Goal: Task Accomplishment & Management: Complete application form

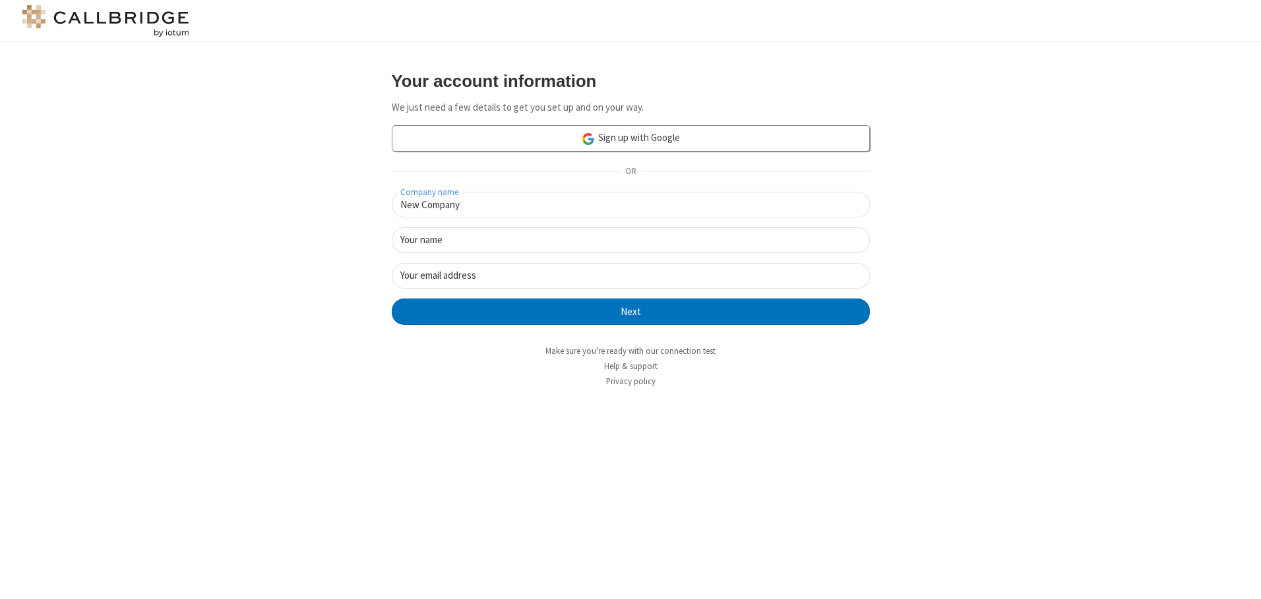
type input "New Company"
type input "New User"
type input "[EMAIL_ADDRESS][DOMAIN_NAME]"
click button "Next" at bounding box center [631, 312] width 478 height 26
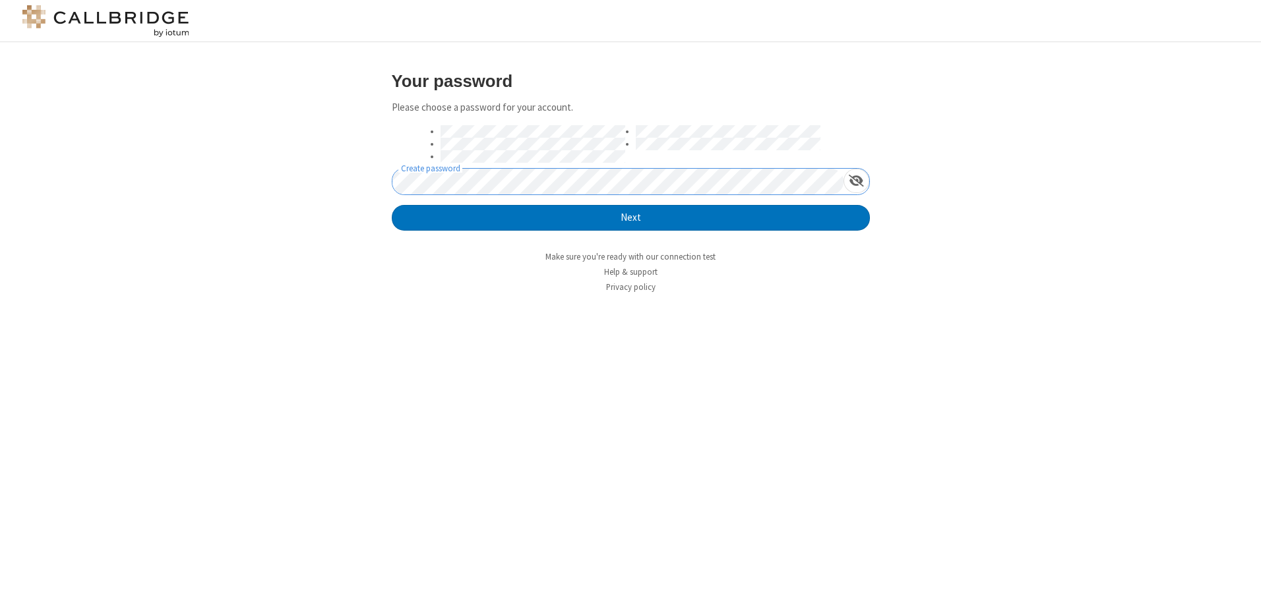
click button "Next" at bounding box center [631, 218] width 478 height 26
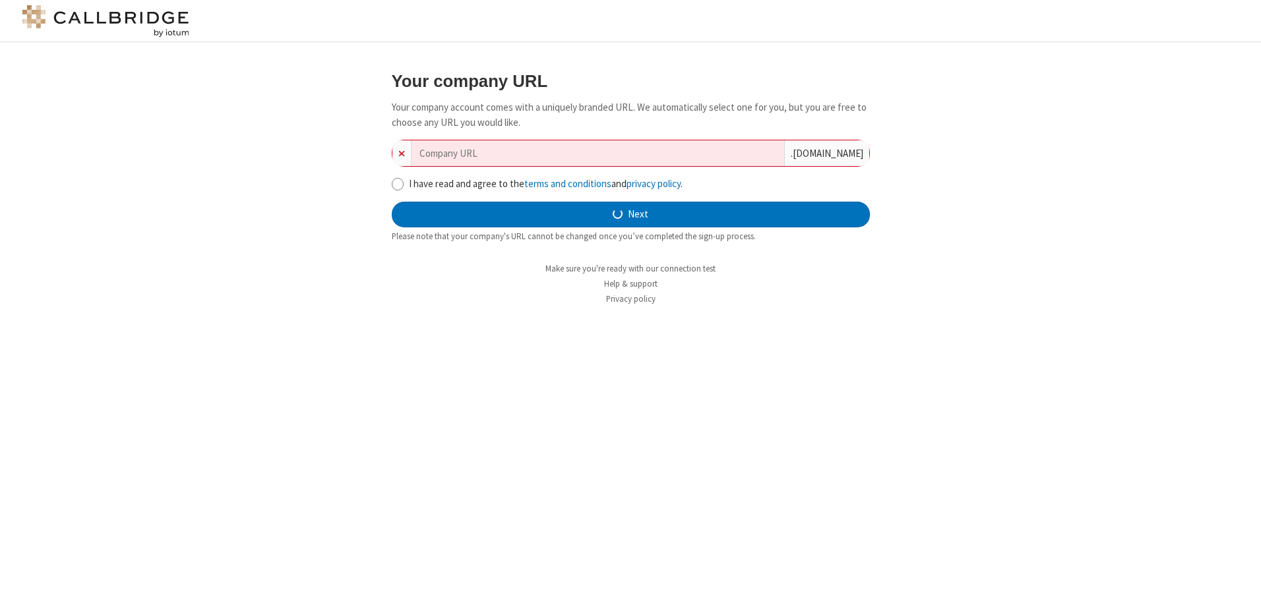
type input "new-company-up-sized-25154"
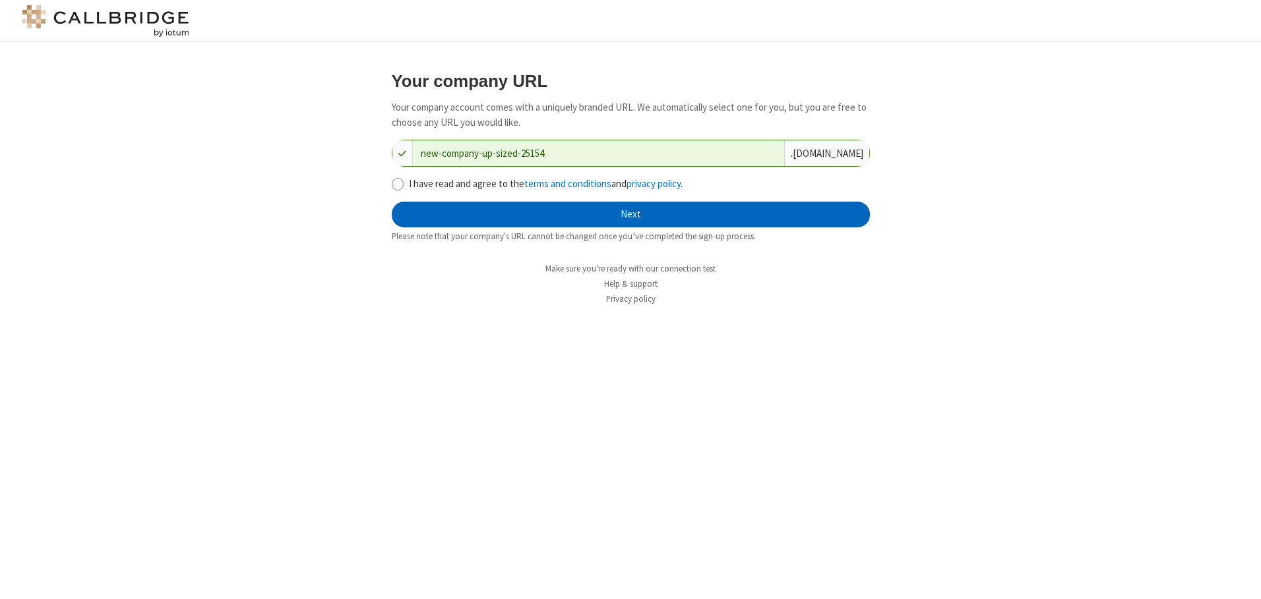
click at [630, 214] on button "Next" at bounding box center [631, 215] width 478 height 26
